Goal: Find specific page/section: Find specific page/section

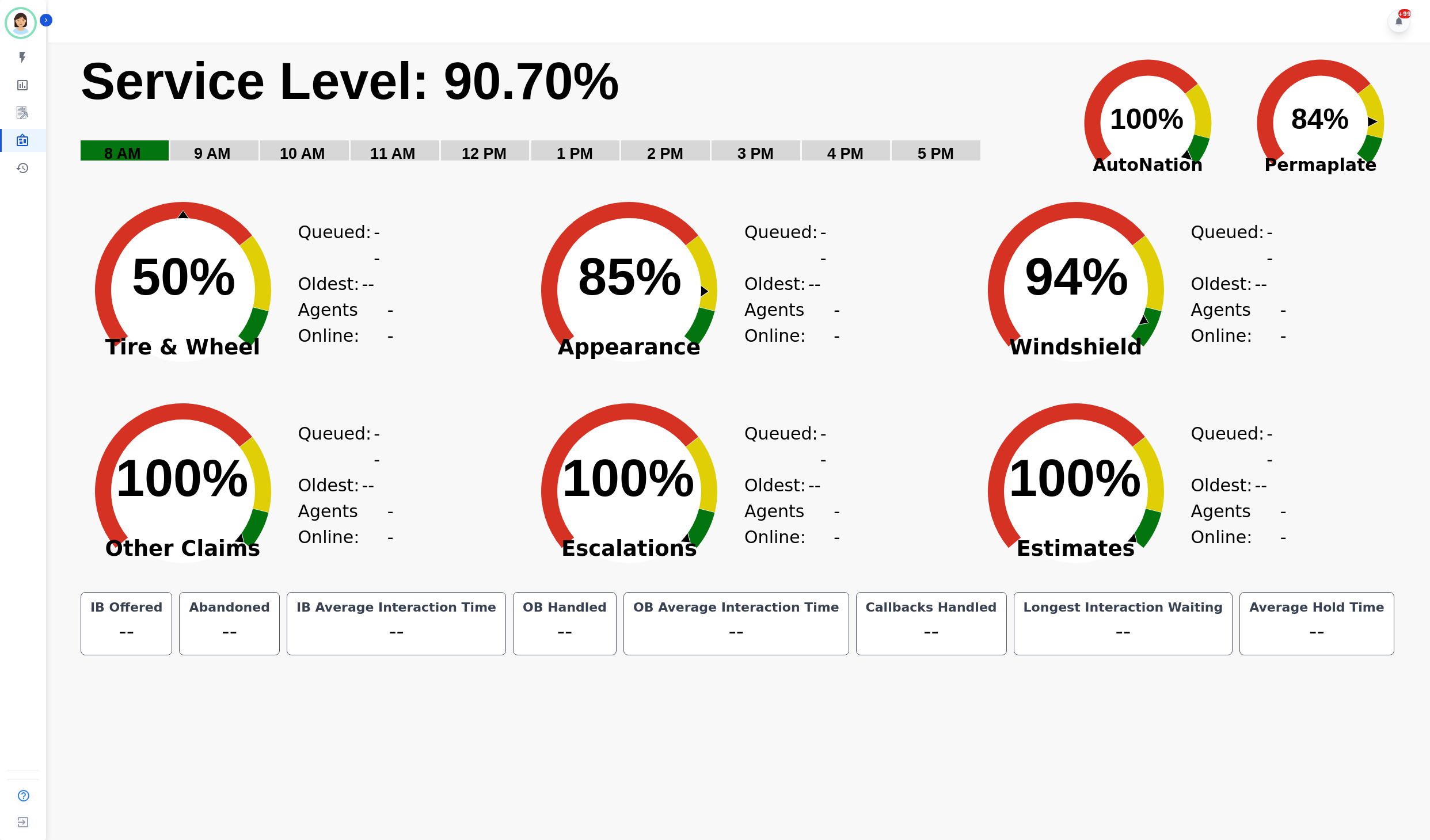
click at [805, 24] on div "+99" at bounding box center [741, 21] width 1386 height 43
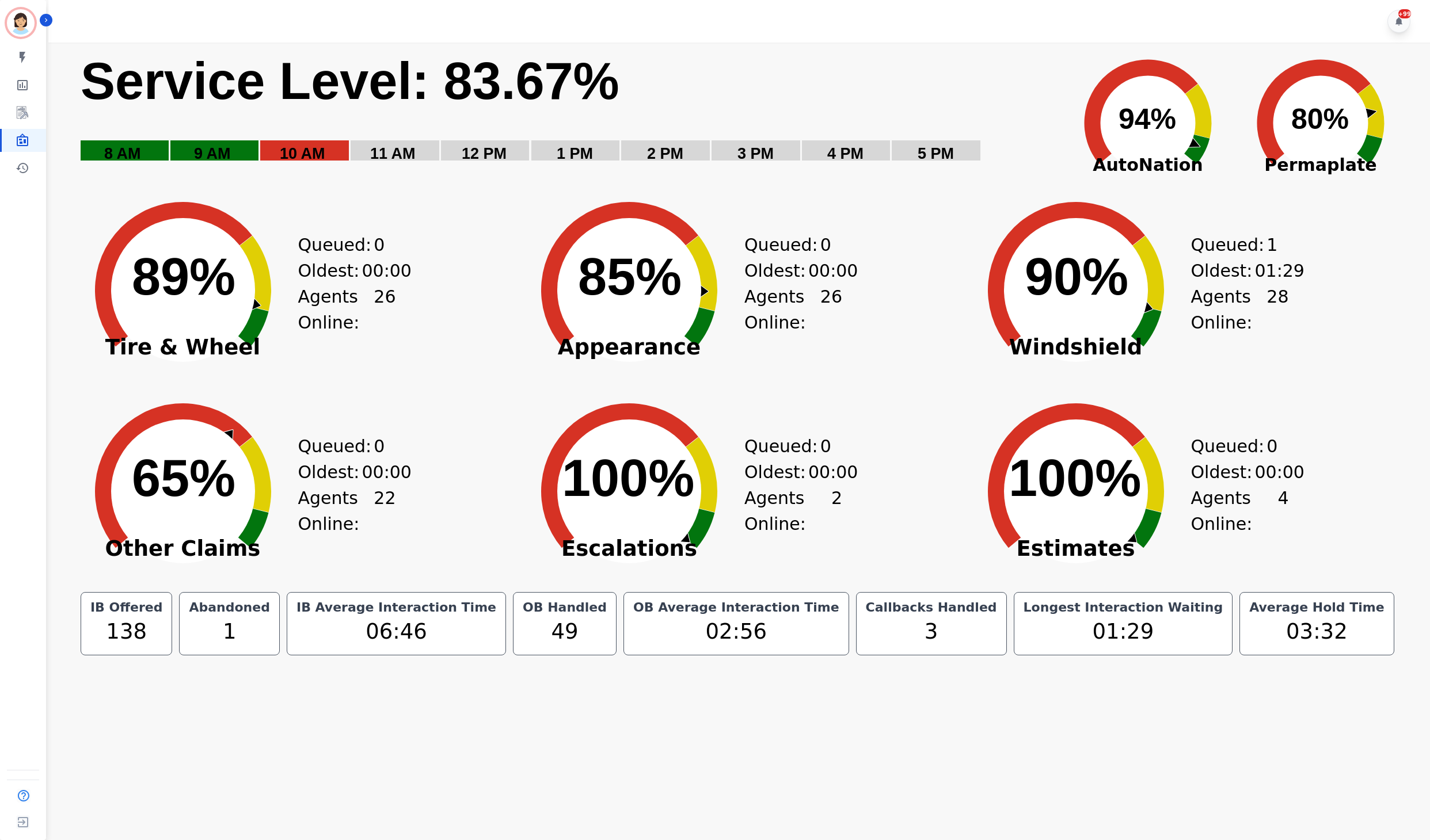
click at [1352, 603] on div "IB Offered 138 Abandoned 1 IB Average Interaction Time 06:46 OB Handled 49 OB A…" at bounding box center [737, 624] width 1328 height 63
click at [1267, 577] on div "Queued: 0 Oldest: 00:00 Agents Online: 4" at bounding box center [1240, 483] width 98 height 202
click at [1004, 25] on div "+99" at bounding box center [741, 21] width 1386 height 43
click at [1255, 226] on div "Queued: 1 Oldest: 10:20 Agents Online: 28" at bounding box center [1240, 282] width 98 height 202
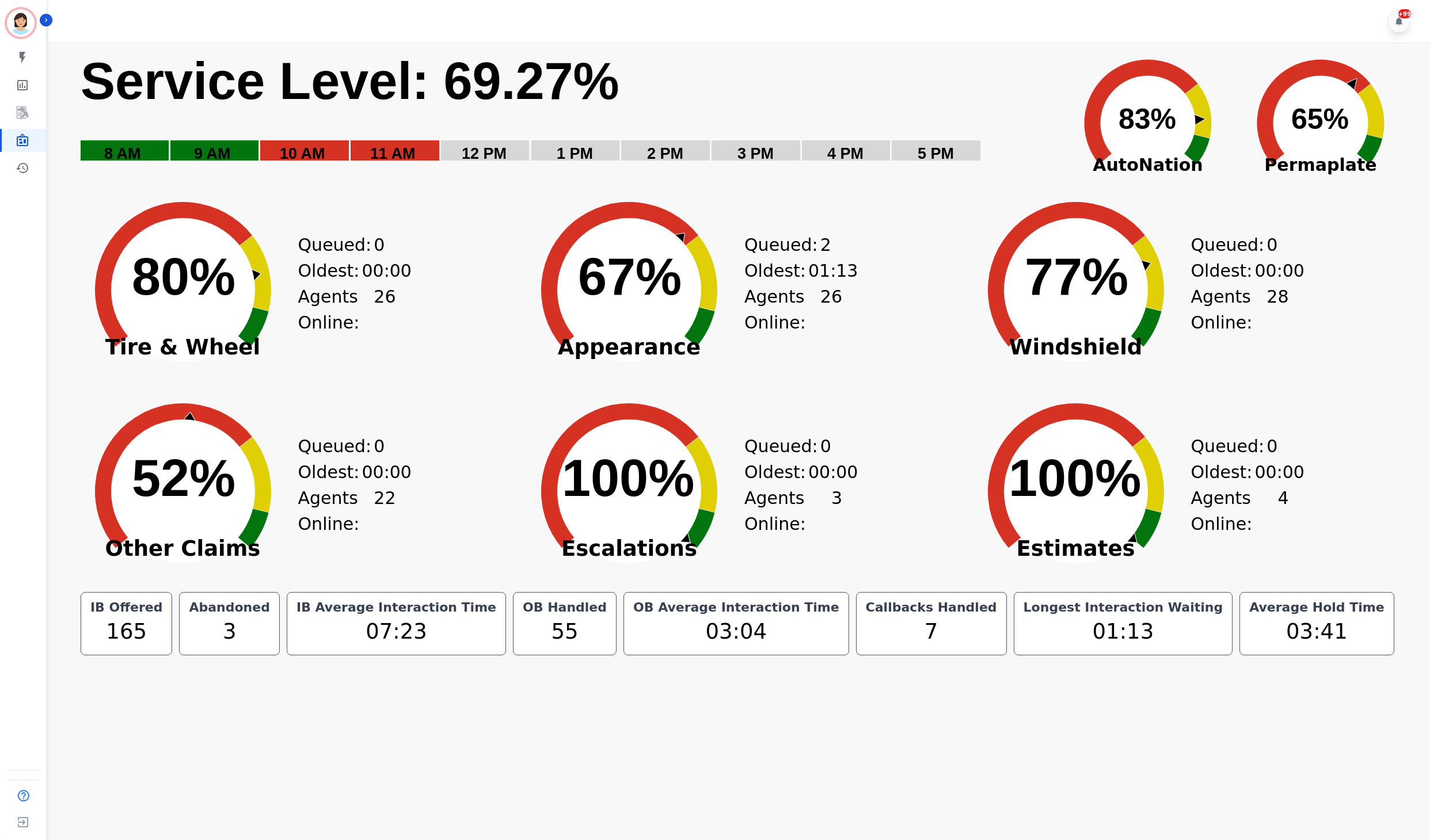
click at [1214, 23] on div "+99" at bounding box center [741, 21] width 1386 height 43
click at [757, 31] on div "+99" at bounding box center [741, 21] width 1386 height 43
